Goal: Feedback & Contribution: Leave review/rating

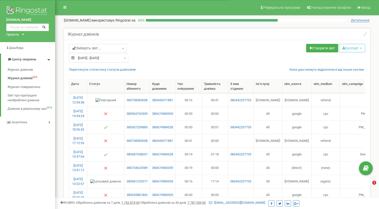
select select "50"
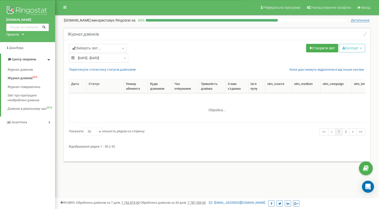
select select "50"
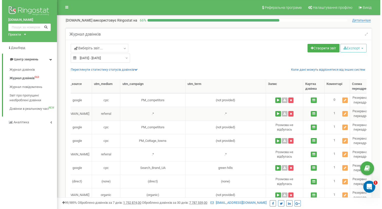
scroll to position [0, 236]
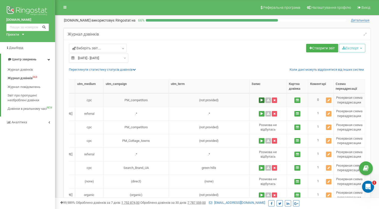
click at [260, 100] on button at bounding box center [261, 100] width 6 height 6
click at [329, 100] on icon at bounding box center [328, 100] width 3 height 3
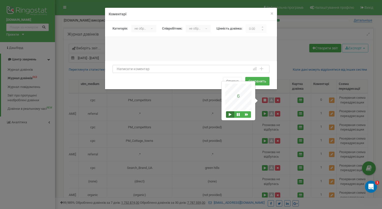
click at [126, 70] on textarea at bounding box center [191, 69] width 157 height 8
click at [152, 29] on div "не обрано ▾" at bounding box center [143, 29] width 25 height 8
click at [145, 48] on li "Нецелевой" at bounding box center [144, 47] width 27 height 8
click at [149, 69] on textarea at bounding box center [191, 69] width 157 height 8
type textarea "g"
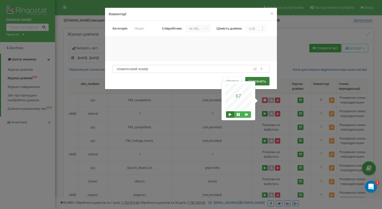
type textarea "помилковий номер"
click at [258, 79] on button "Сохранить" at bounding box center [257, 81] width 24 height 9
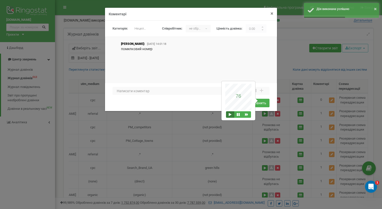
click at [271, 15] on span "×" at bounding box center [272, 14] width 3 height 6
